Goal: Task Accomplishment & Management: Complete application form

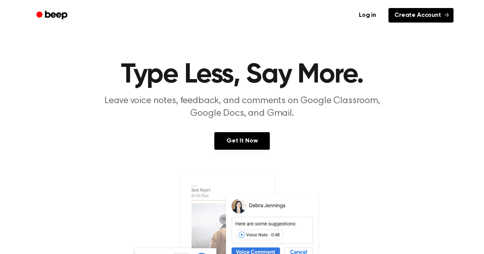
click at [413, 20] on link "Create Account" at bounding box center [420, 15] width 65 height 15
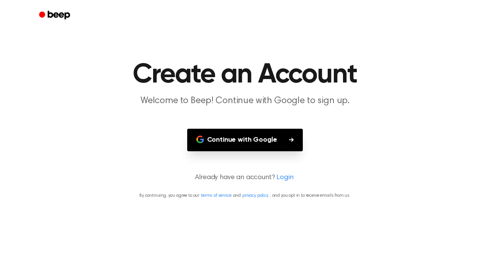
click at [241, 139] on button "Continue with Google" at bounding box center [245, 140] width 116 height 23
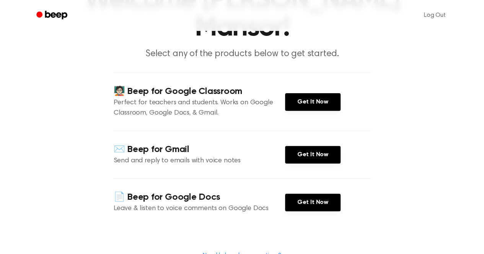
scroll to position [76, 0]
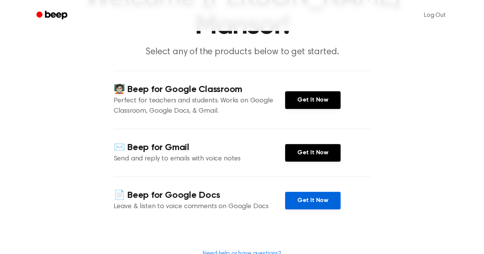
click at [301, 192] on link "Get It Now" at bounding box center [312, 201] width 55 height 18
